Goal: Task Accomplishment & Management: Use online tool/utility

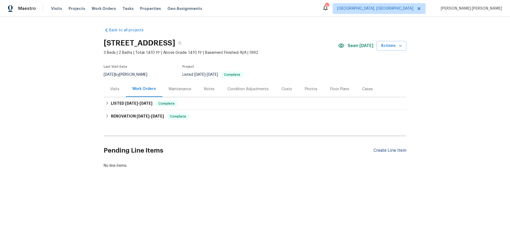
click at [384, 149] on div "Create Line Item" at bounding box center [389, 150] width 33 height 5
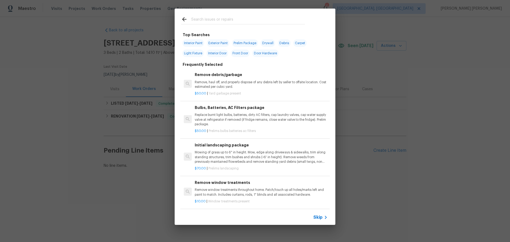
click at [322, 218] on icon at bounding box center [325, 217] width 6 height 6
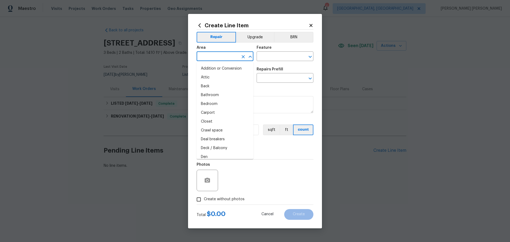
click at [213, 53] on input "text" at bounding box center [218, 57] width 42 height 8
drag, startPoint x: 220, startPoint y: 71, endPoint x: 249, endPoint y: 63, distance: 30.5
click at [221, 71] on li "Bathroom" at bounding box center [225, 68] width 57 height 9
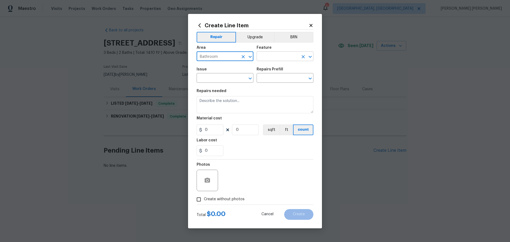
type input "Bathroom"
click at [270, 57] on input "text" at bounding box center [278, 57] width 42 height 8
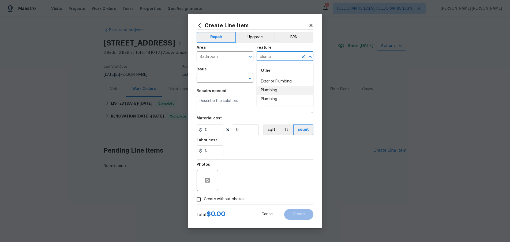
drag, startPoint x: 270, startPoint y: 92, endPoint x: 253, endPoint y: 88, distance: 18.3
click at [268, 92] on li "Plumbing" at bounding box center [285, 90] width 57 height 9
type input "Plumbing"
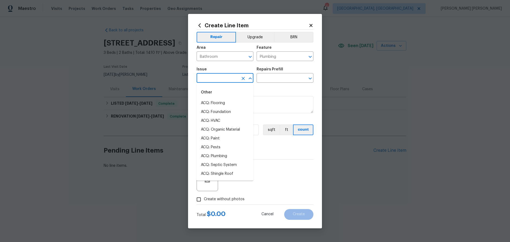
click at [223, 81] on input "text" at bounding box center [218, 78] width 42 height 8
click at [236, 120] on li "Bathroom Plumbing" at bounding box center [225, 120] width 57 height 9
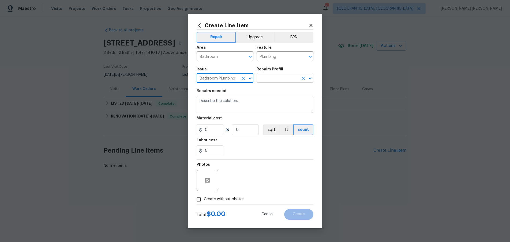
type input "Bathroom Plumbing"
click at [274, 80] on input "text" at bounding box center [278, 78] width 42 height 8
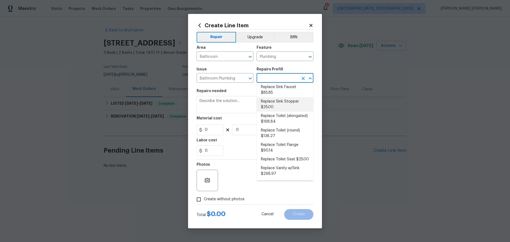
scroll to position [273, 0]
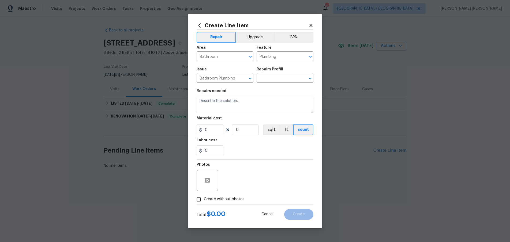
drag, startPoint x: 273, startPoint y: 20, endPoint x: 195, endPoint y: 0, distance: 79.9
click at [271, 20] on div "Create Line Item Repair Upgrade BRN Area Bathroom ​ Feature Plumbing ​ Issue Ba…" at bounding box center [255, 121] width 134 height 214
click at [311, 24] on icon at bounding box center [310, 25] width 5 height 5
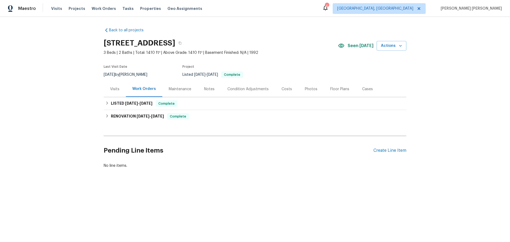
click at [115, 89] on div "Visits" at bounding box center [114, 88] width 9 height 5
